Goal: Communication & Community: Answer question/provide support

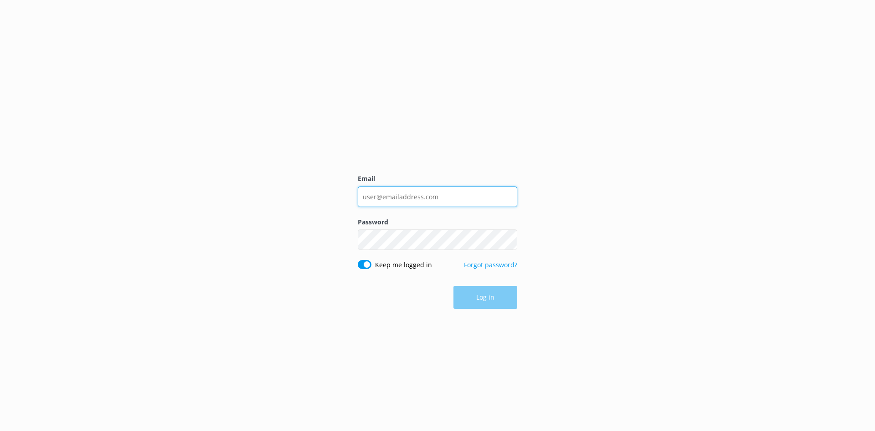
type input "[EMAIL_ADDRESS][DOMAIN_NAME]"
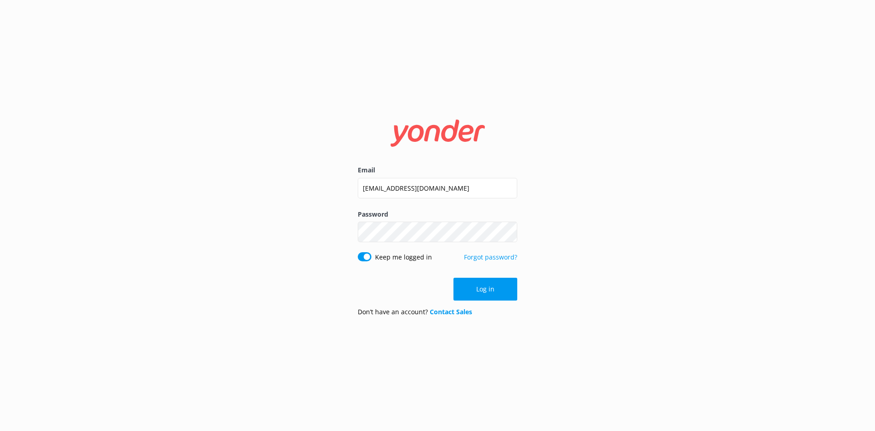
click at [493, 284] on button "Log in" at bounding box center [486, 289] width 64 height 23
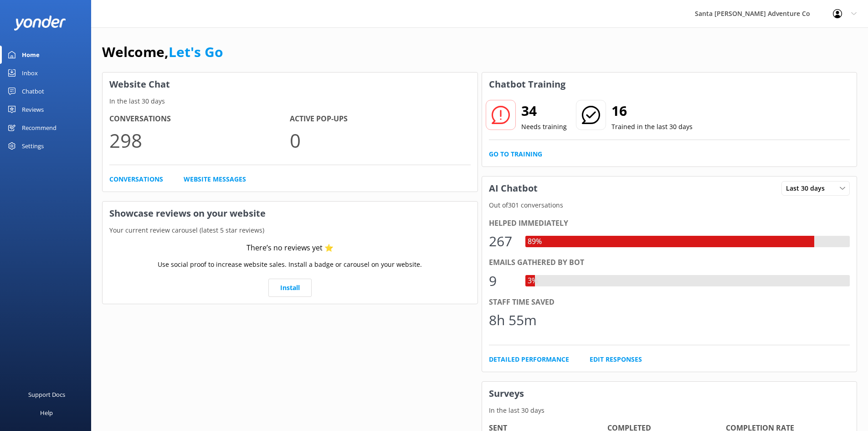
click at [34, 72] on div "Inbox" at bounding box center [30, 73] width 16 height 18
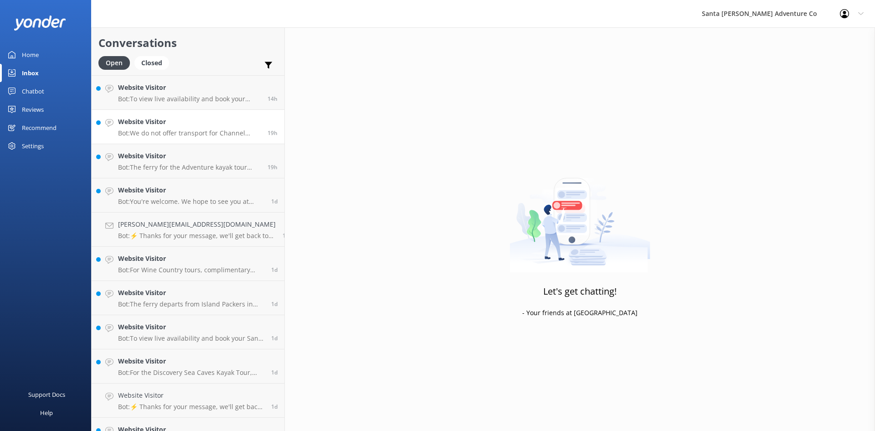
scroll to position [213, 0]
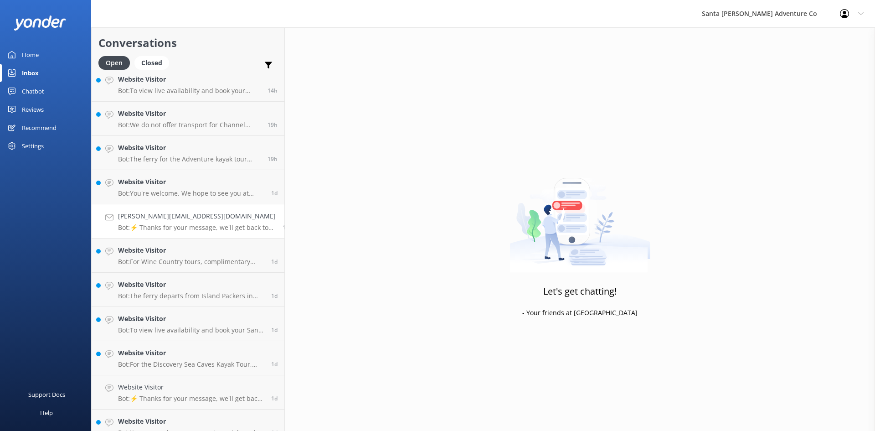
click at [166, 237] on link "[PERSON_NAME][EMAIL_ADDRESS][DOMAIN_NAME] Bot: ⚡ Thanks for your message, we'll…" at bounding box center [188, 221] width 193 height 34
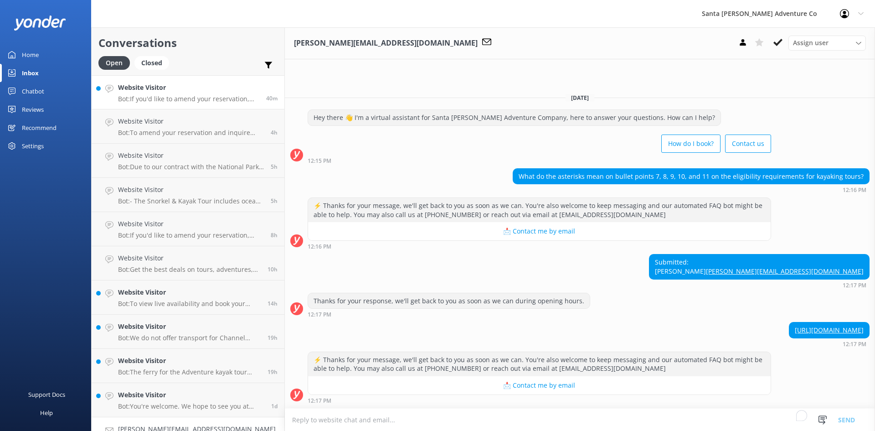
click at [170, 97] on p "Bot: If you'd like to amend your reservation, please contact the Santa [PERSON_…" at bounding box center [188, 99] width 141 height 8
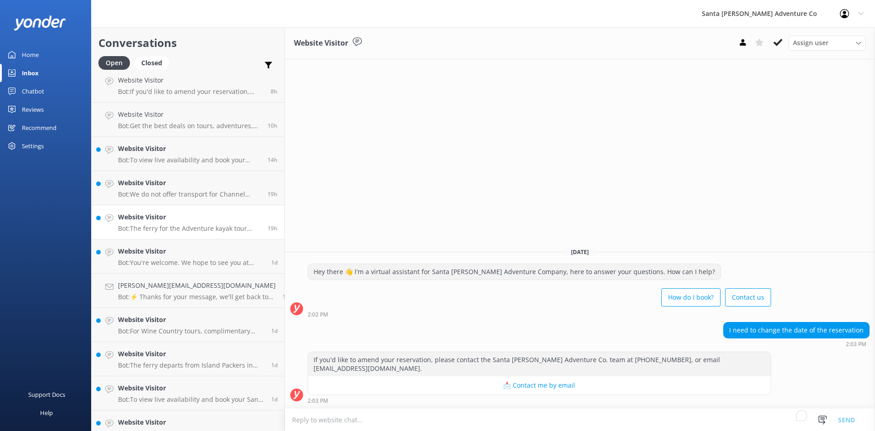
scroll to position [152, 0]
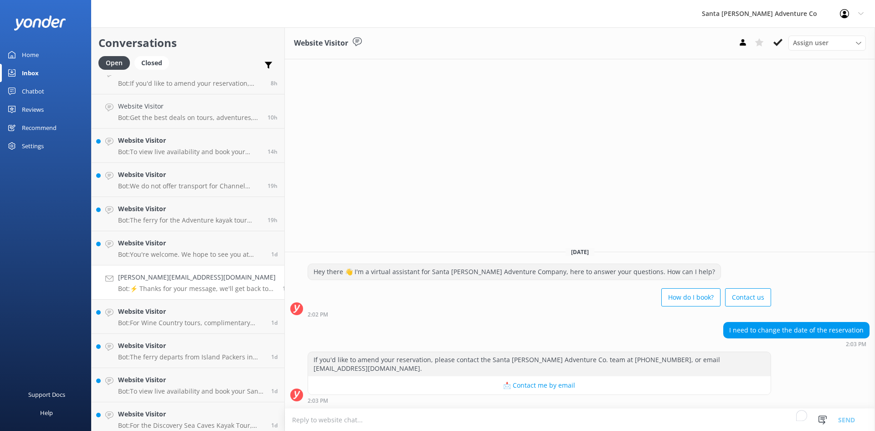
click at [183, 278] on h4 "[PERSON_NAME][EMAIL_ADDRESS][DOMAIN_NAME]" at bounding box center [197, 277] width 158 height 10
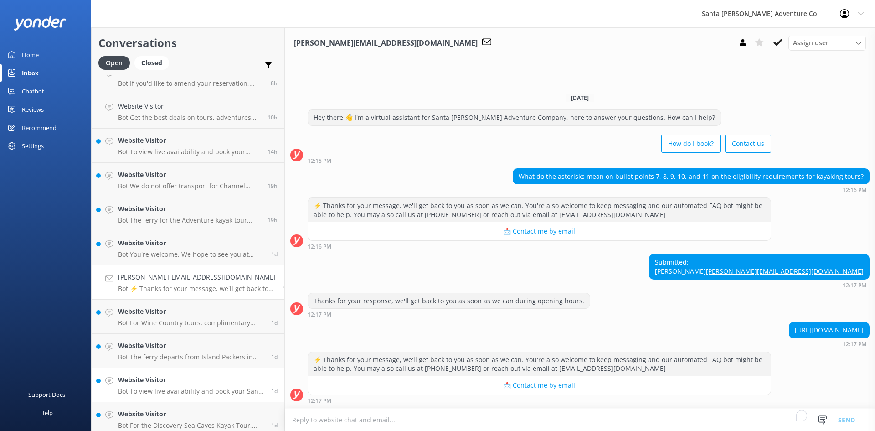
scroll to position [304, 0]
